Goal: Obtain resource: Download file/media

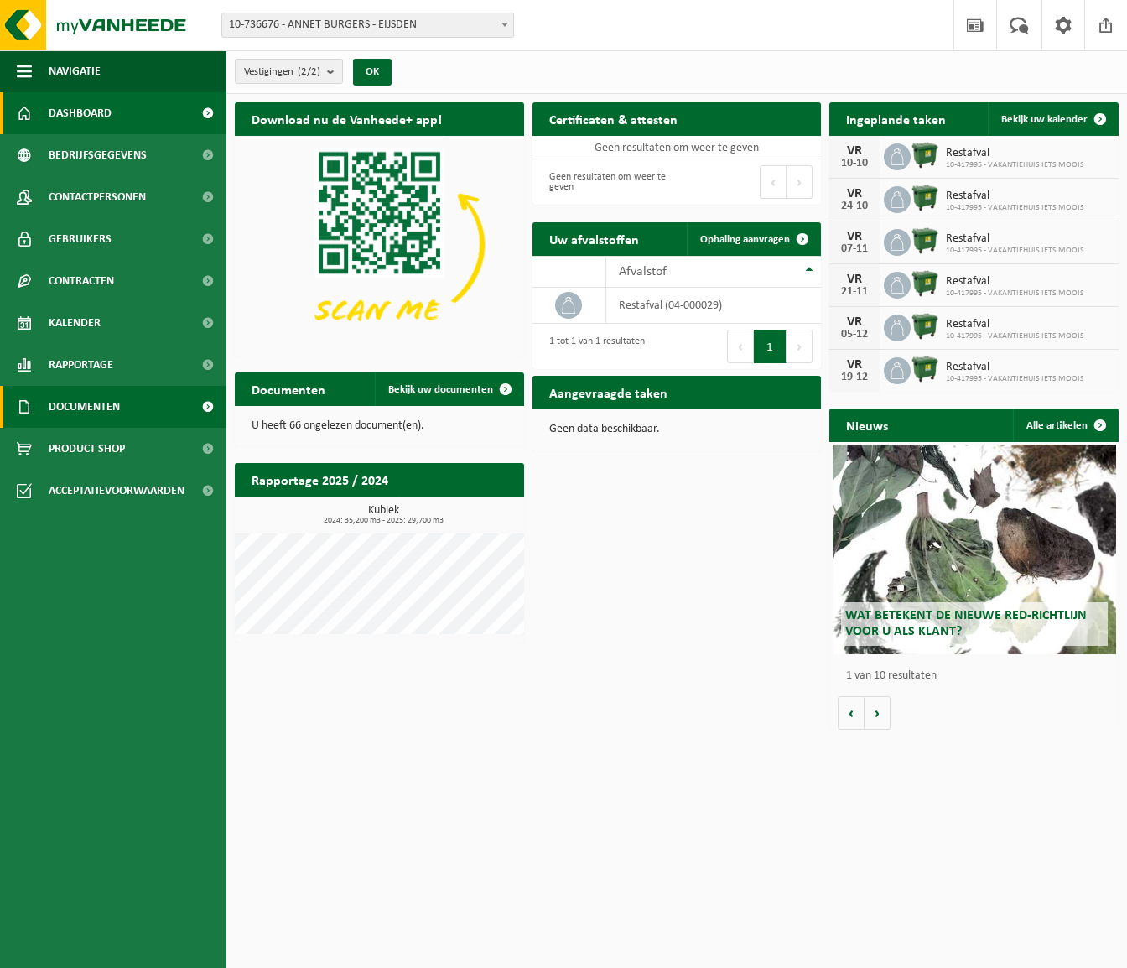
click at [86, 405] on span "Documenten" at bounding box center [84, 407] width 71 height 42
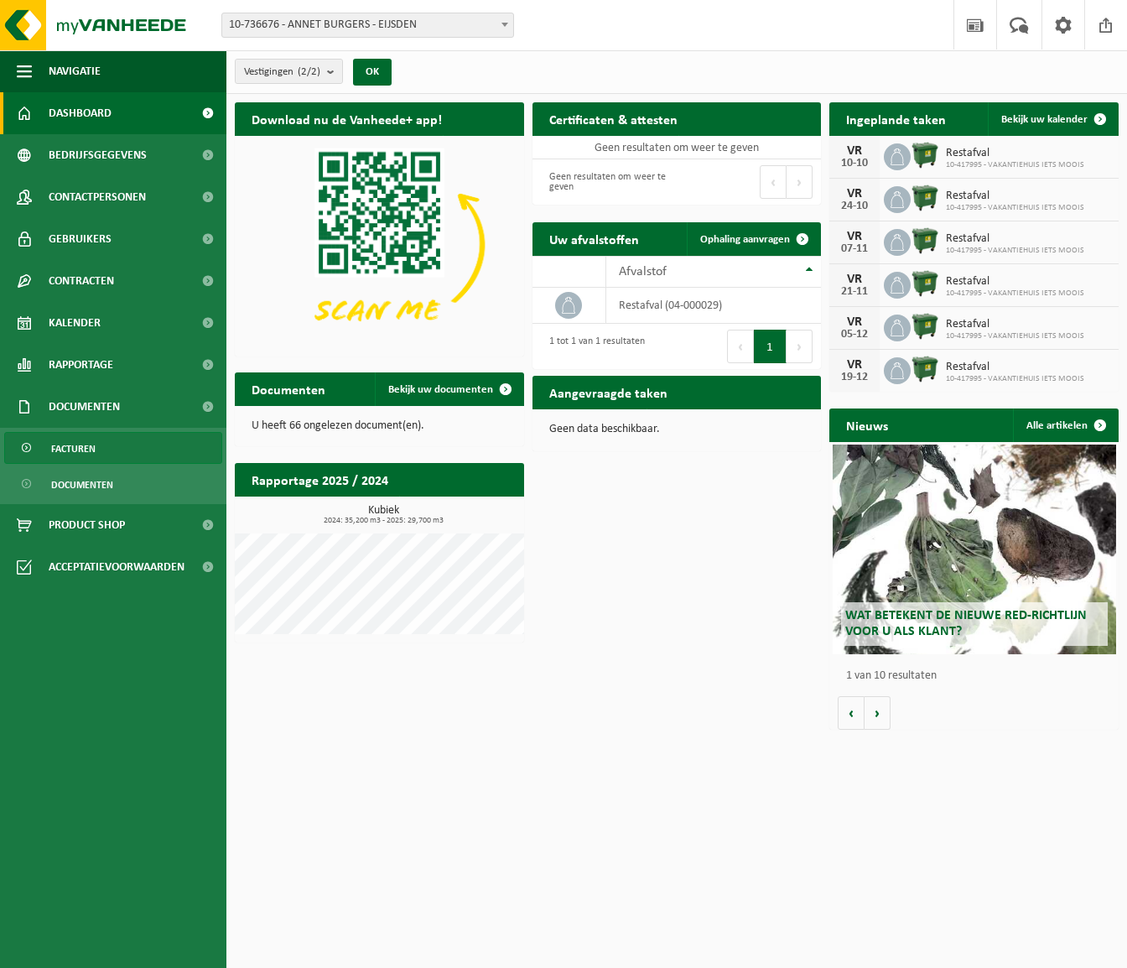
click at [80, 450] on span "Facturen" at bounding box center [73, 449] width 44 height 32
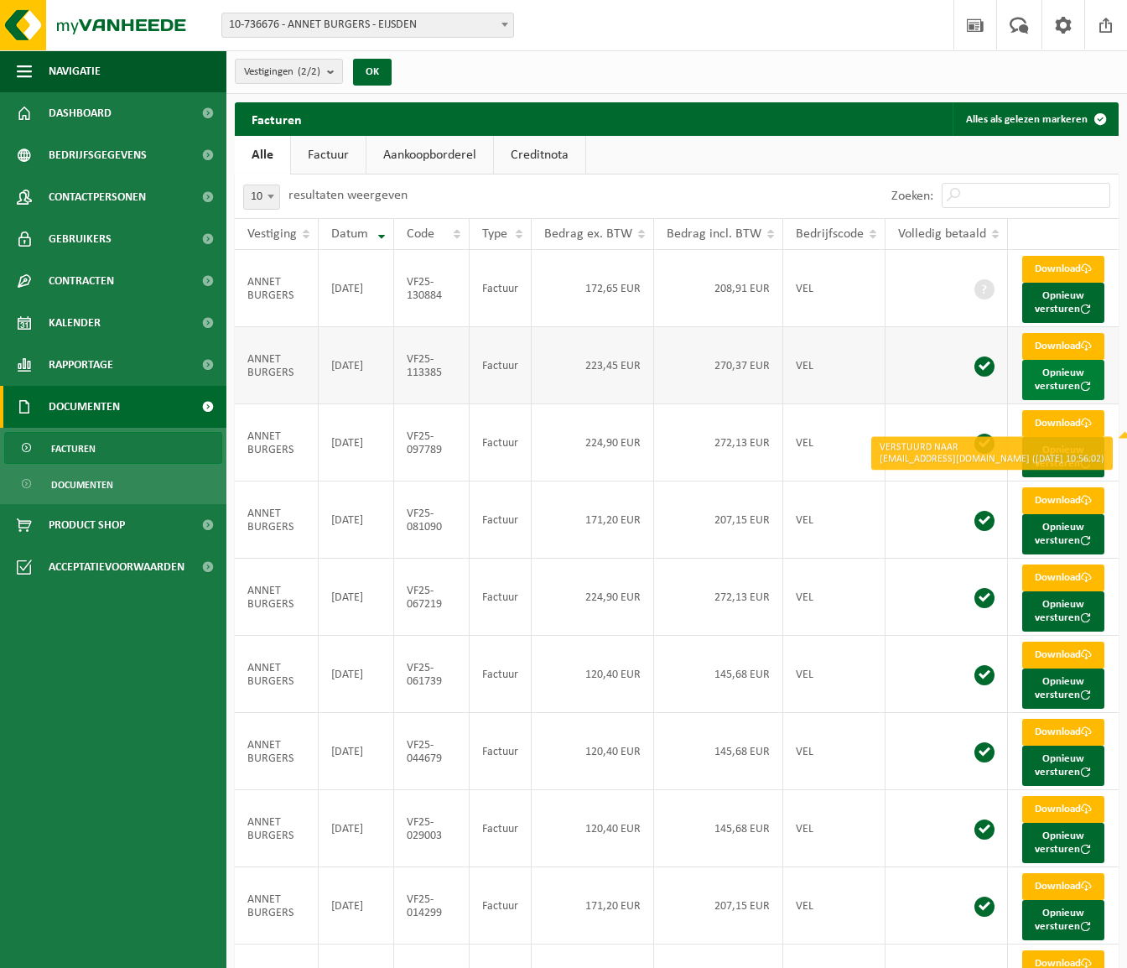
scroll to position [0, 2]
click at [1065, 390] on button "Opnieuw versturen" at bounding box center [1063, 380] width 82 height 40
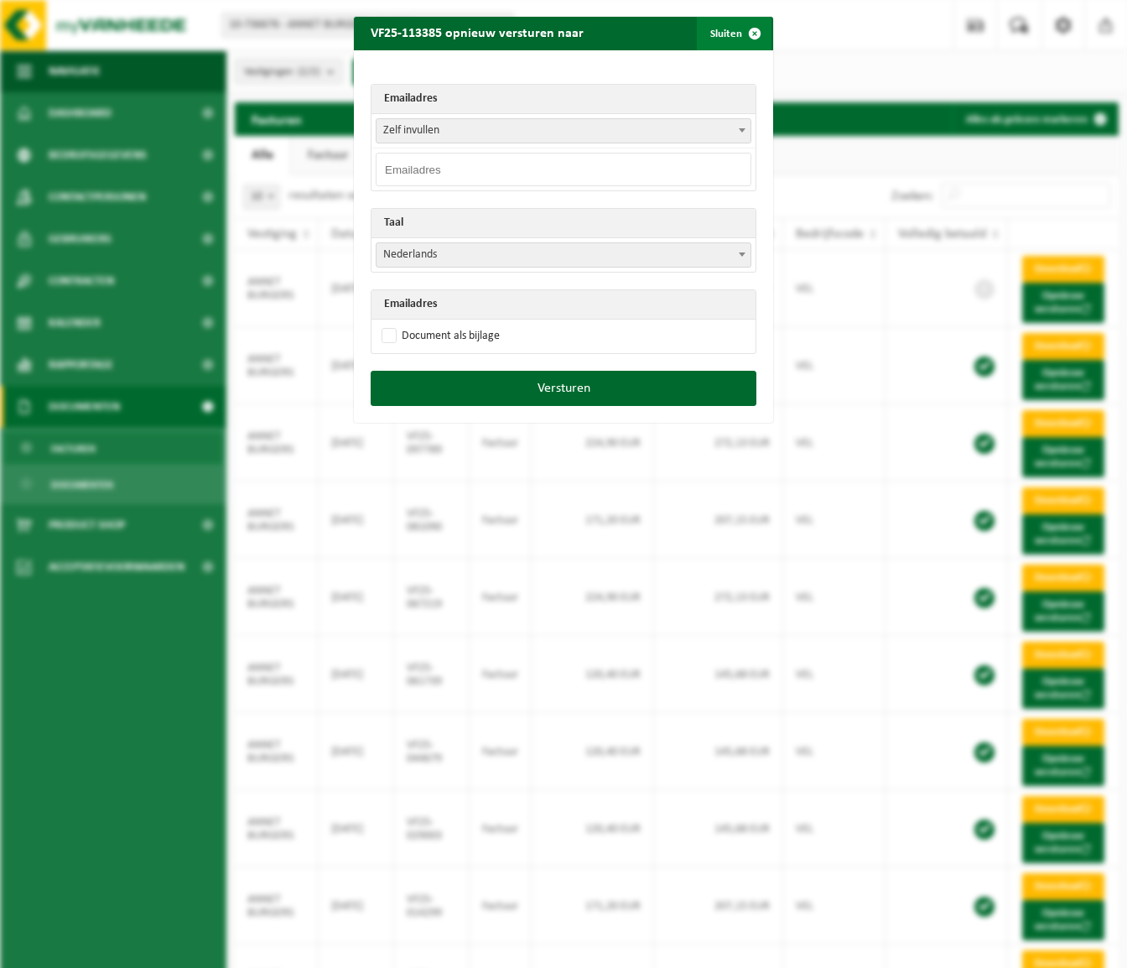
click at [736, 29] on button "Sluiten" at bounding box center [734, 34] width 75 height 34
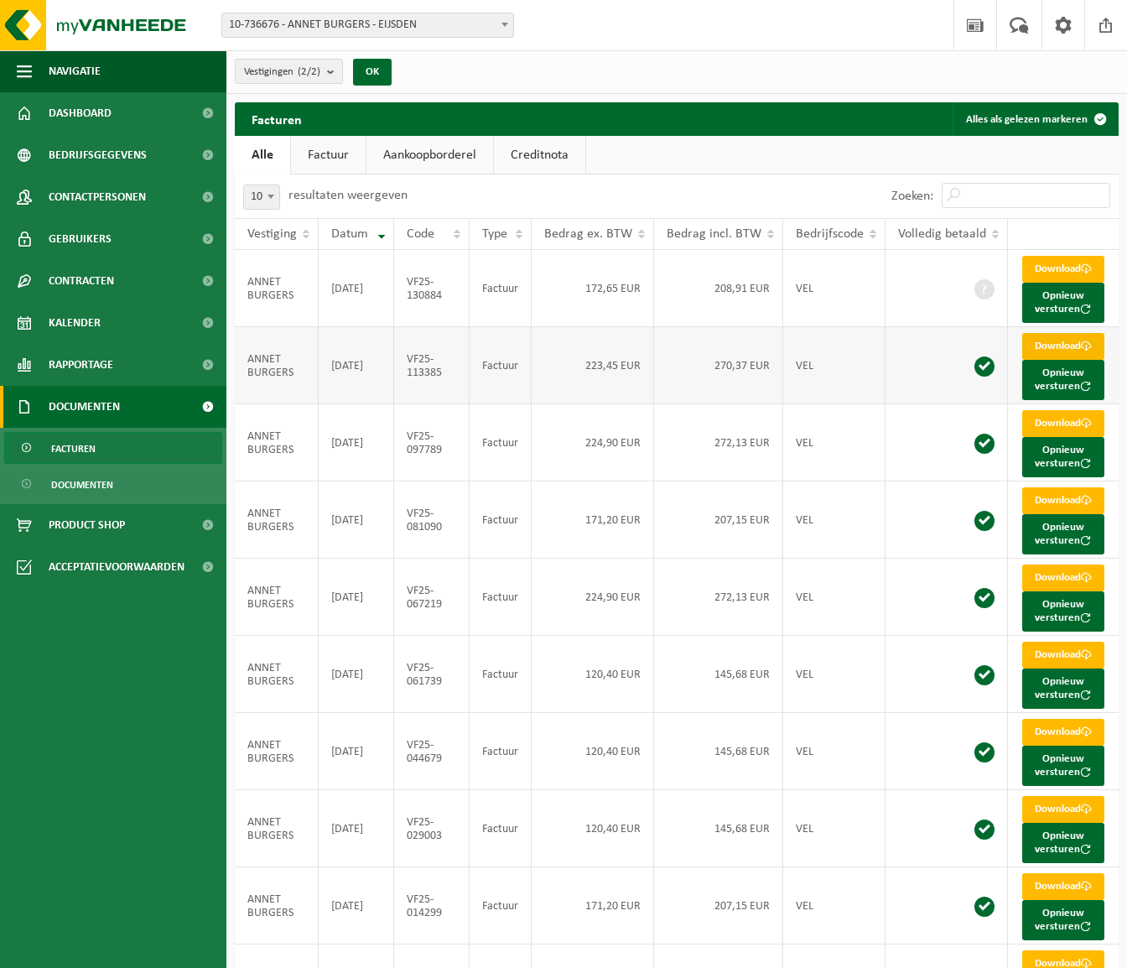
click at [1079, 360] on link "Download" at bounding box center [1063, 346] width 82 height 27
